Goal: Transaction & Acquisition: Book appointment/travel/reservation

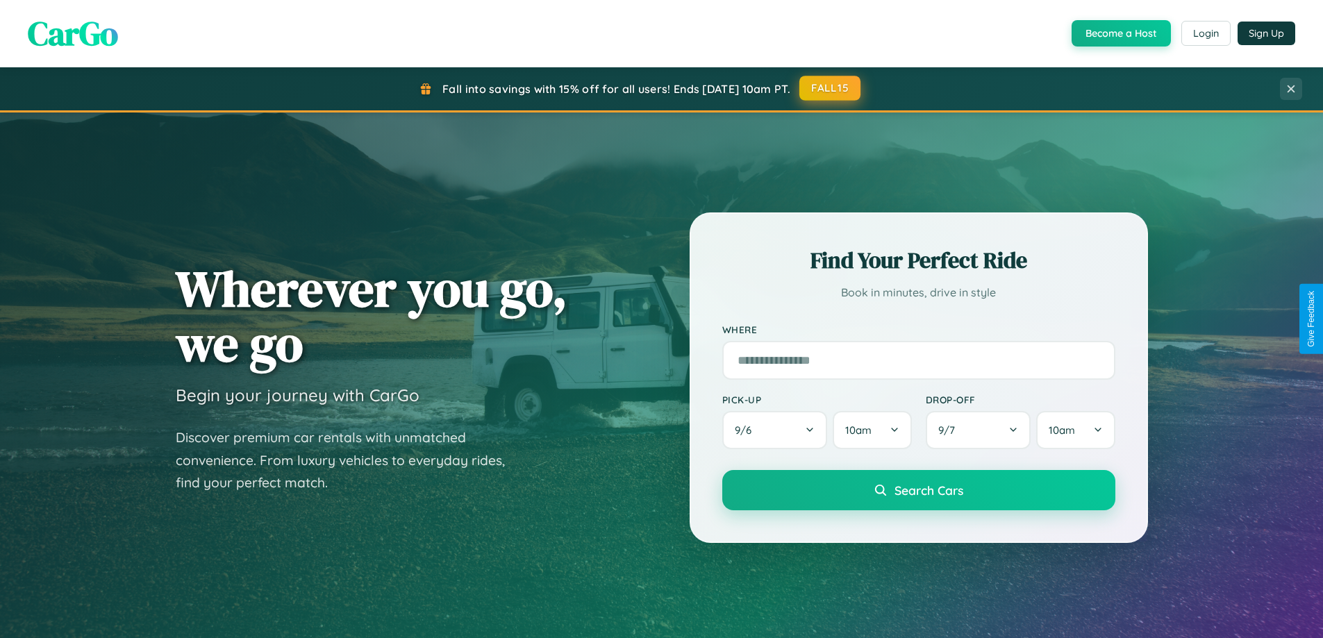
click at [831, 88] on button "FALL15" at bounding box center [830, 88] width 61 height 25
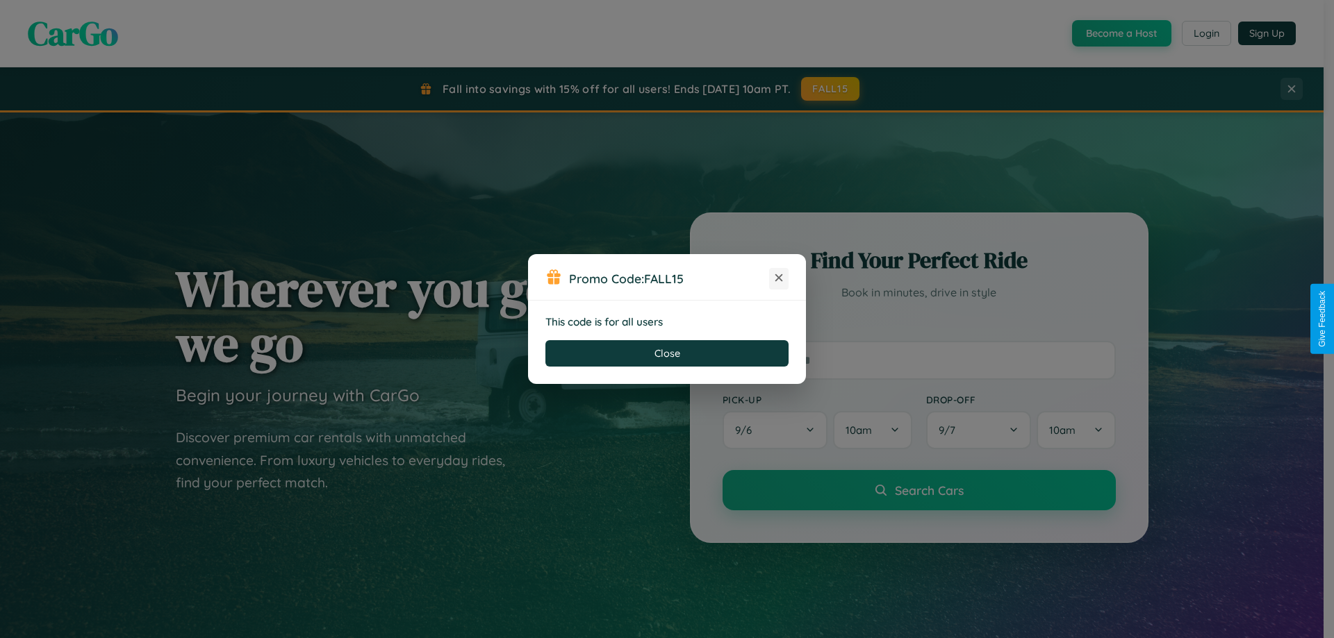
click at [779, 279] on icon at bounding box center [779, 278] width 14 height 14
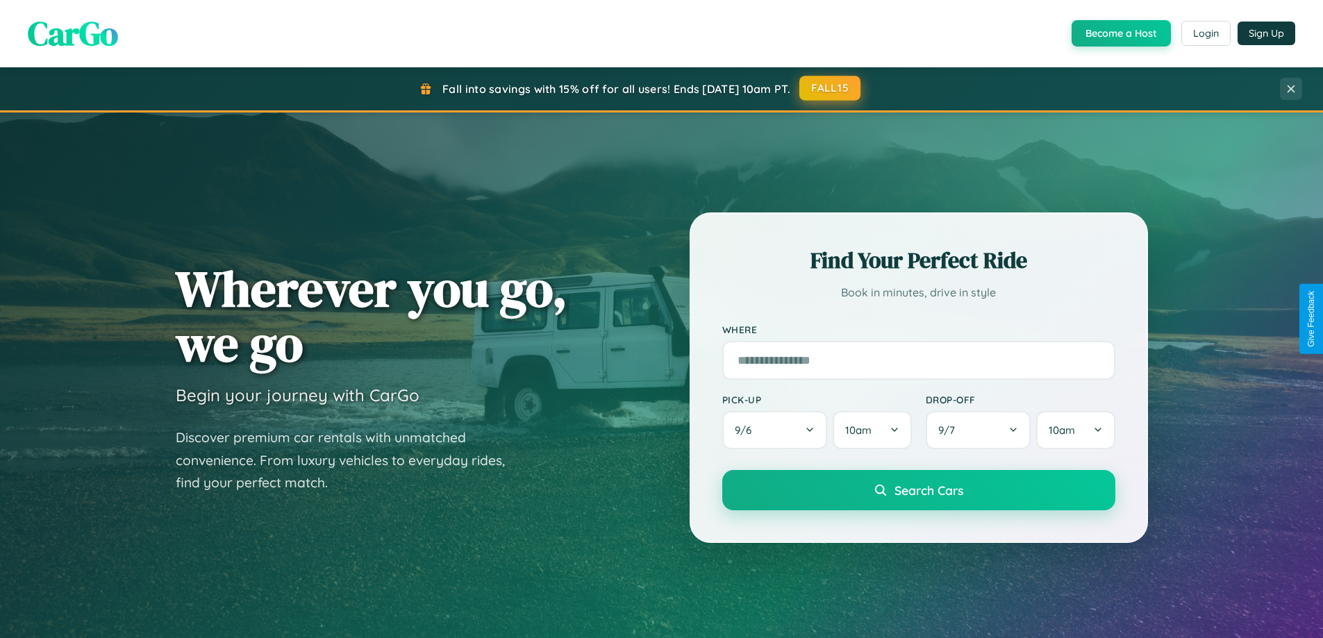
click at [831, 89] on button "FALL15" at bounding box center [830, 88] width 61 height 25
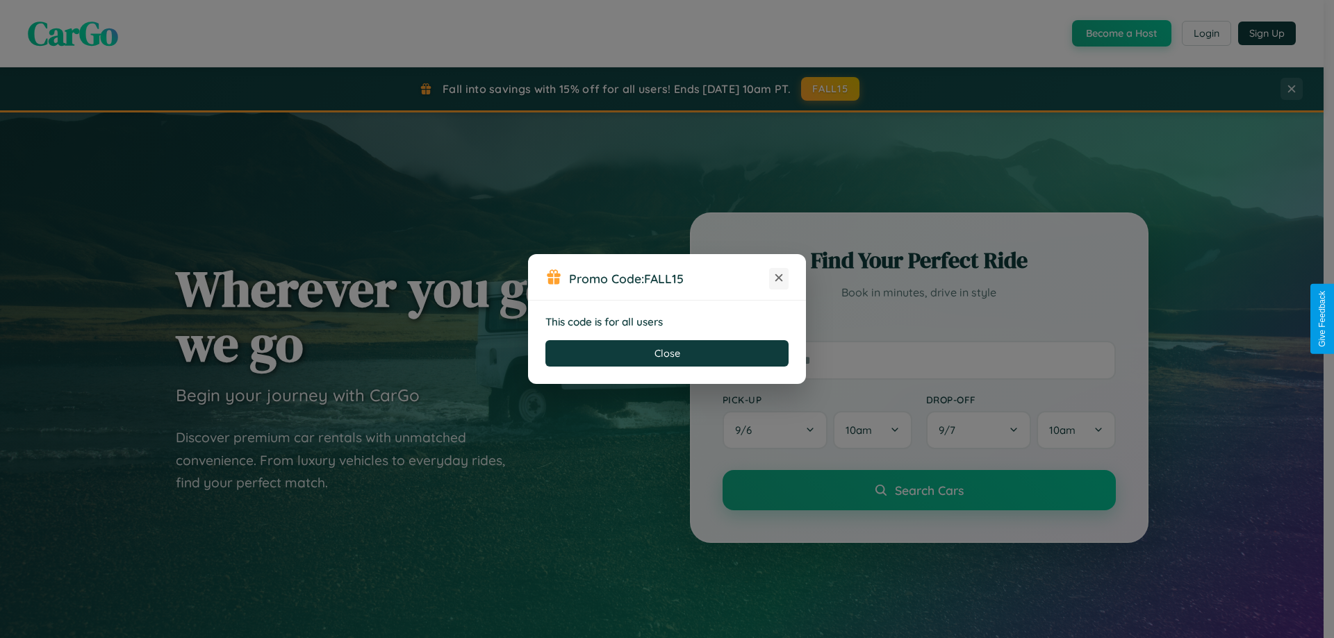
click at [779, 279] on icon at bounding box center [779, 278] width 14 height 14
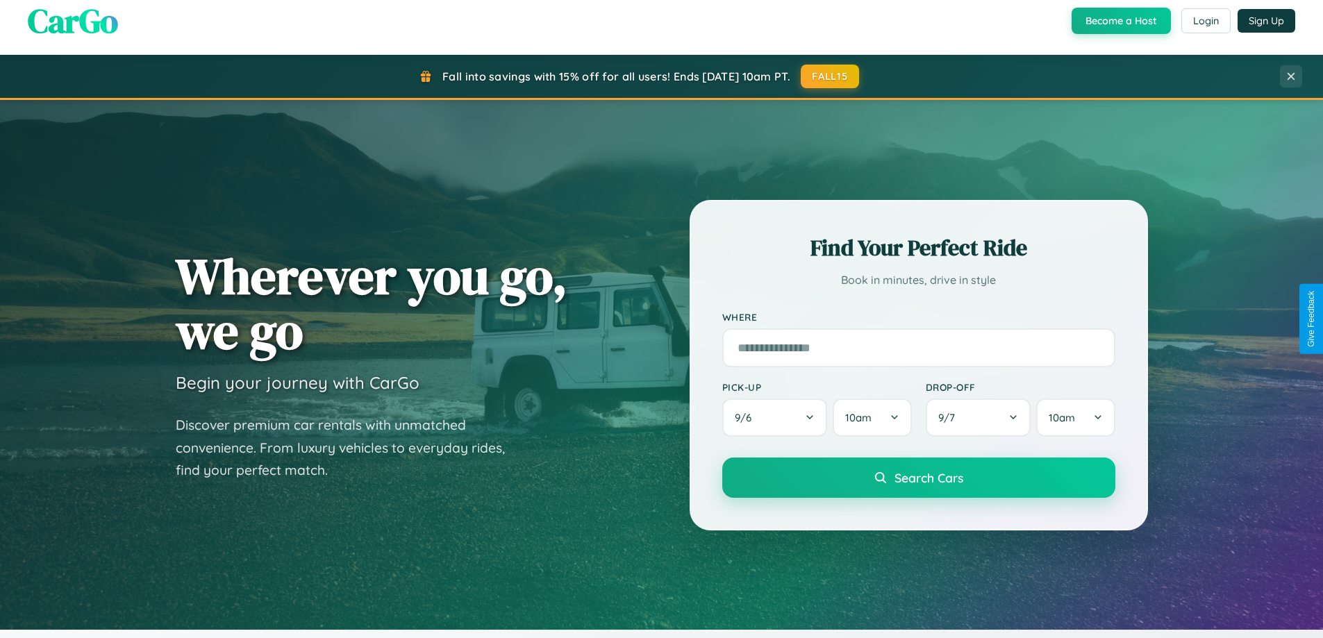
scroll to position [956, 0]
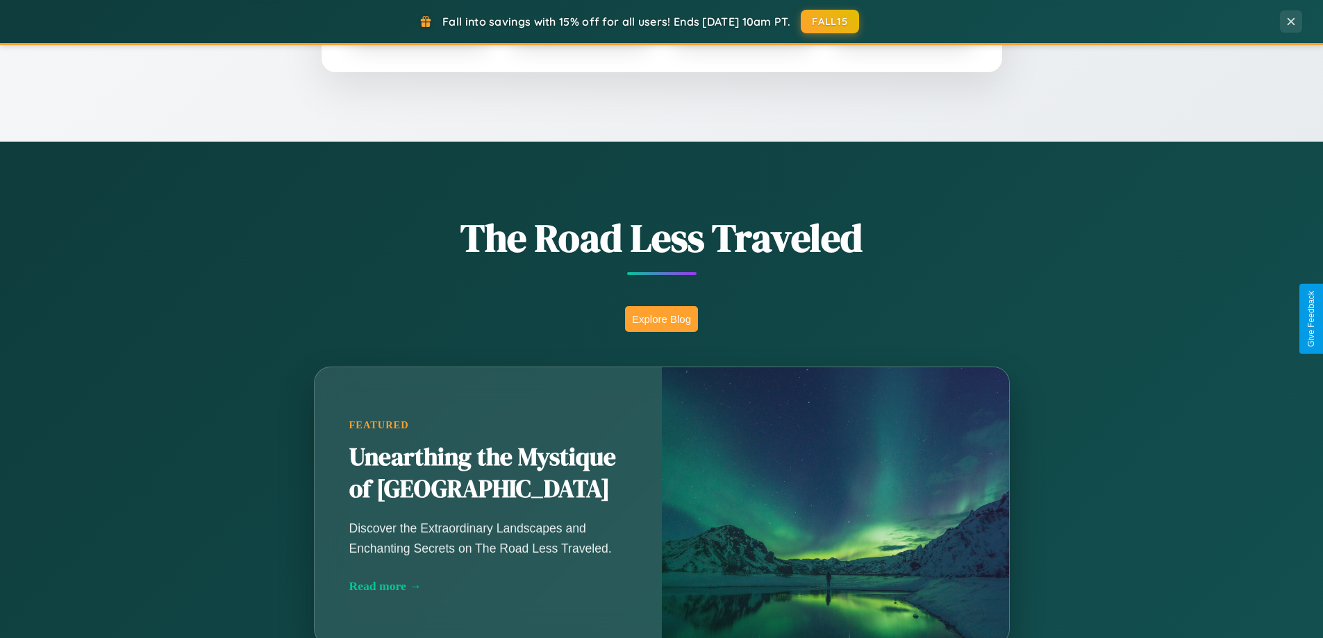
click at [661, 319] on button "Explore Blog" at bounding box center [661, 319] width 73 height 26
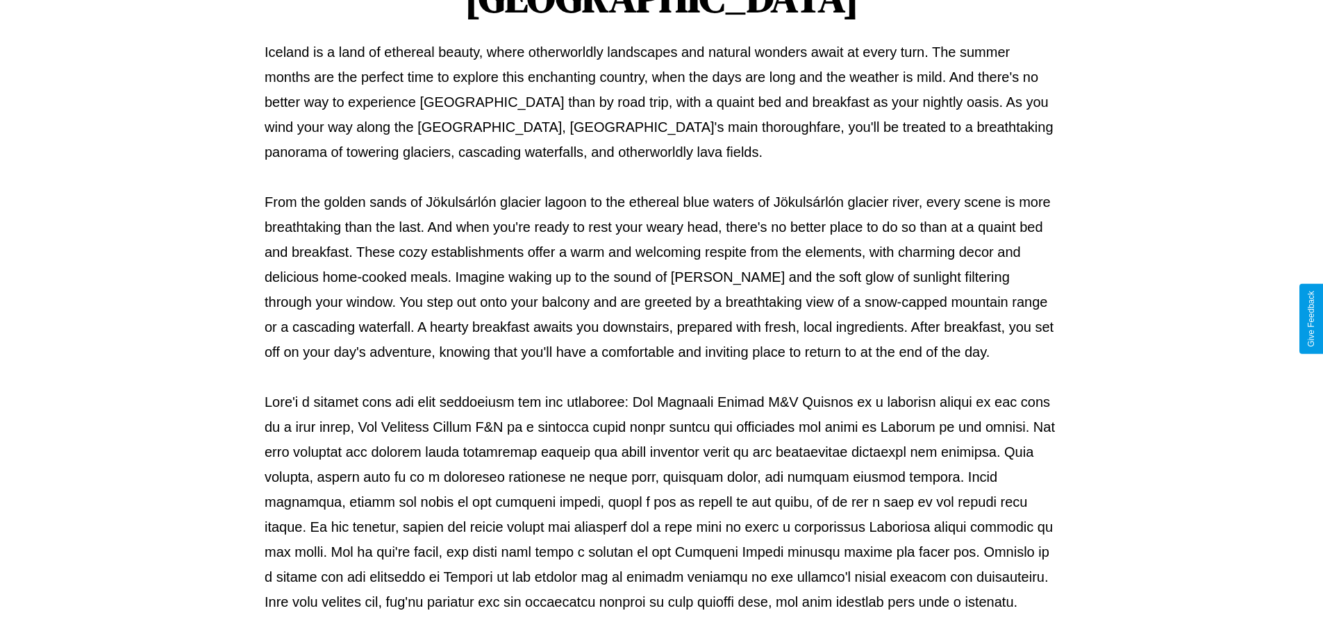
scroll to position [449, 0]
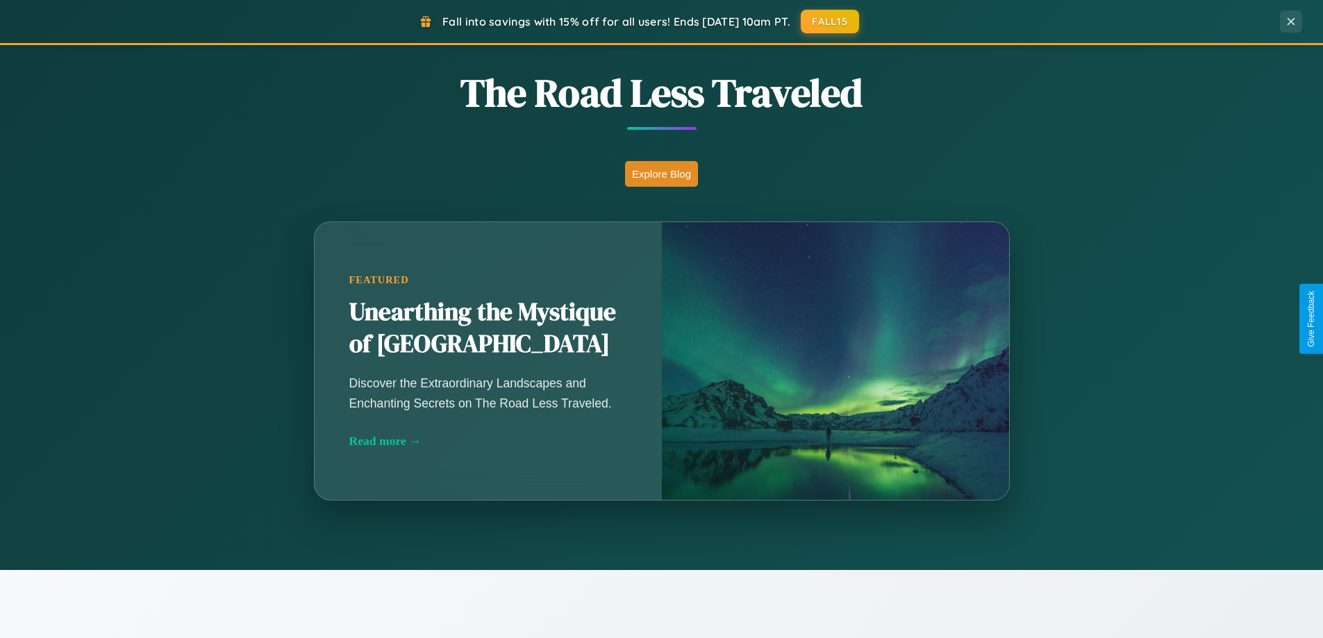
scroll to position [1628, 0]
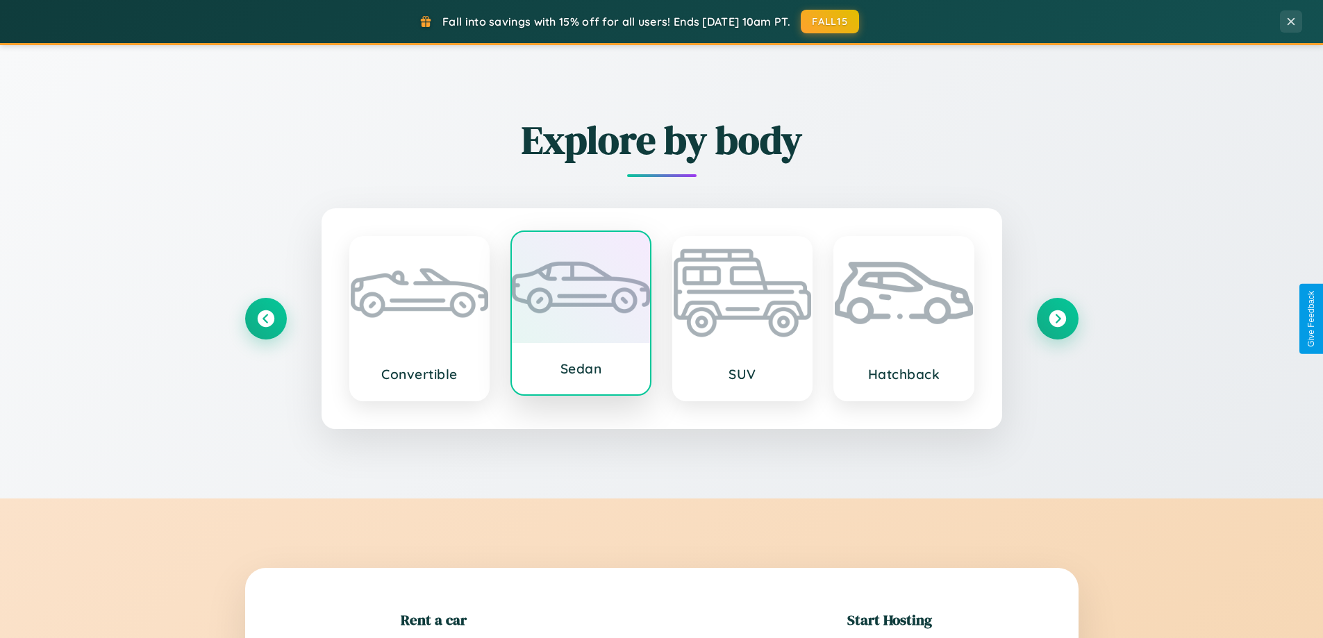
click at [581, 314] on div at bounding box center [581, 287] width 138 height 111
